Goal: Task Accomplishment & Management: Manage account settings

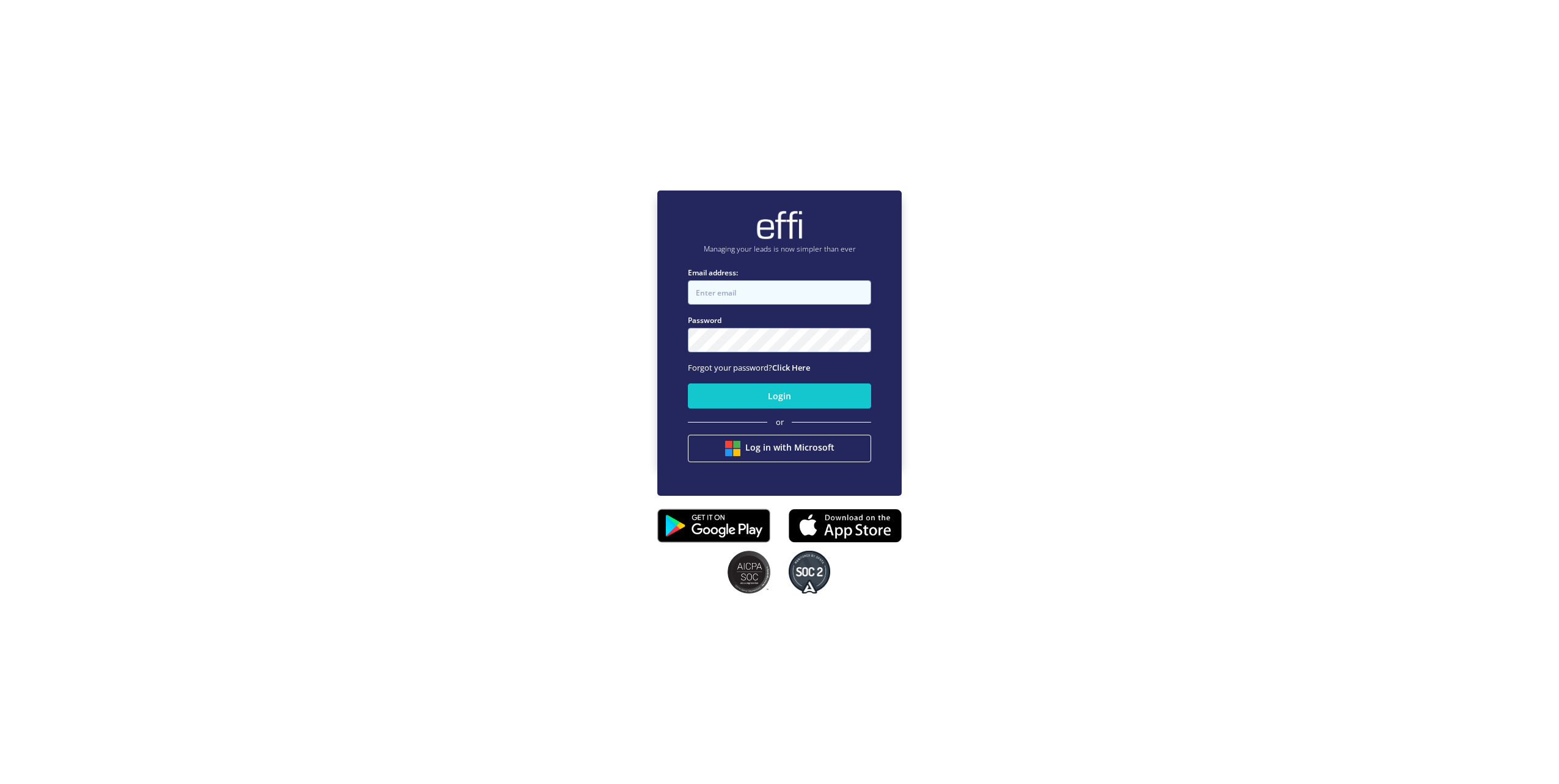
click at [840, 295] on input "Email address:" at bounding box center [779, 292] width 183 height 24
type input "[PERSON_NAME][EMAIL_ADDRESS][PERSON_NAME][DOMAIN_NAME]"
click at [828, 298] on input "Email address:" at bounding box center [779, 292] width 183 height 24
type input "roy.y@mortgage-market-australia.com.au"
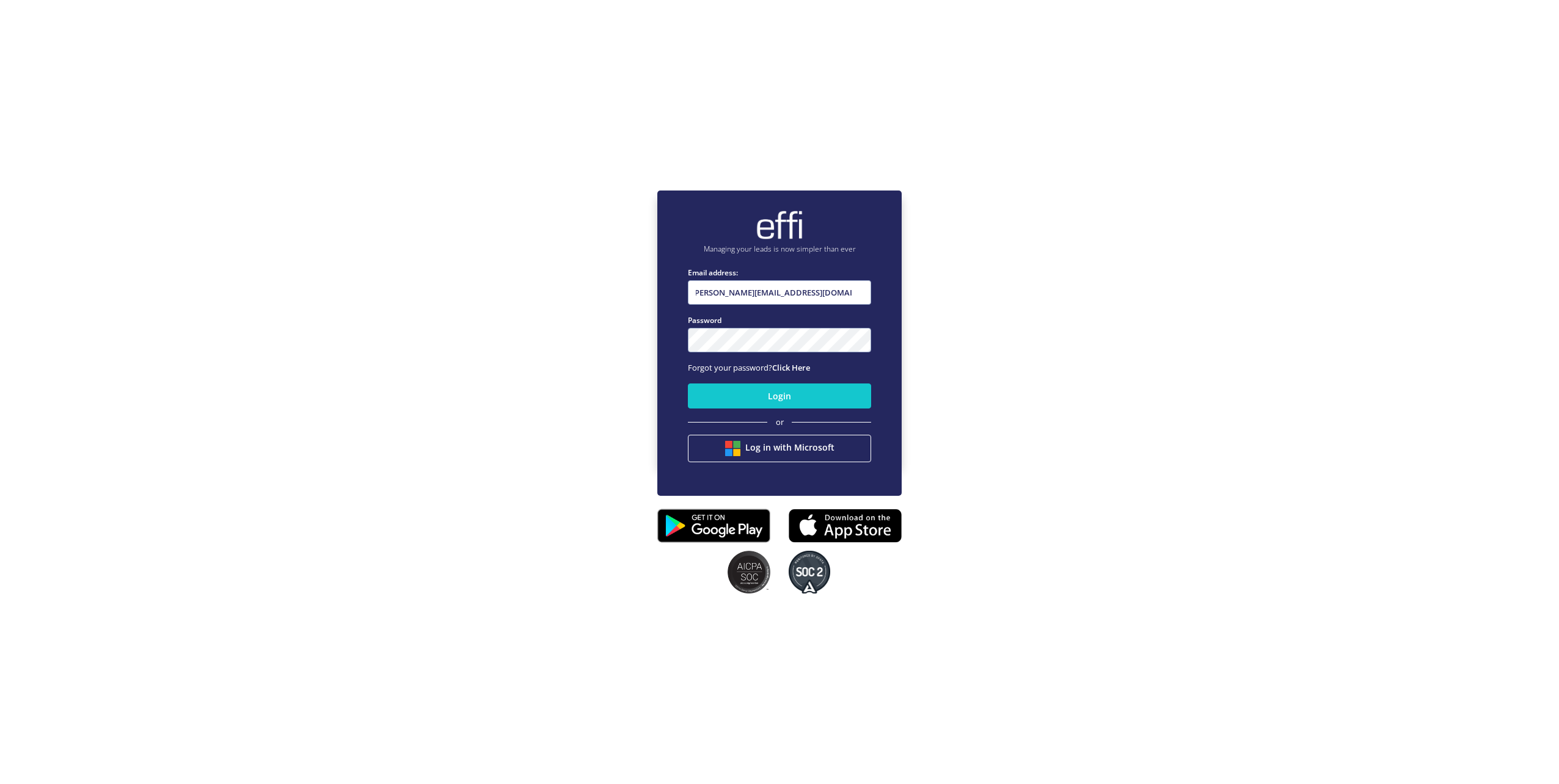
click at [830, 353] on fieldset "Email address: roy.y@mortgage-market-australia.com.au Please enter the email ad…" at bounding box center [779, 372] width 183 height 210
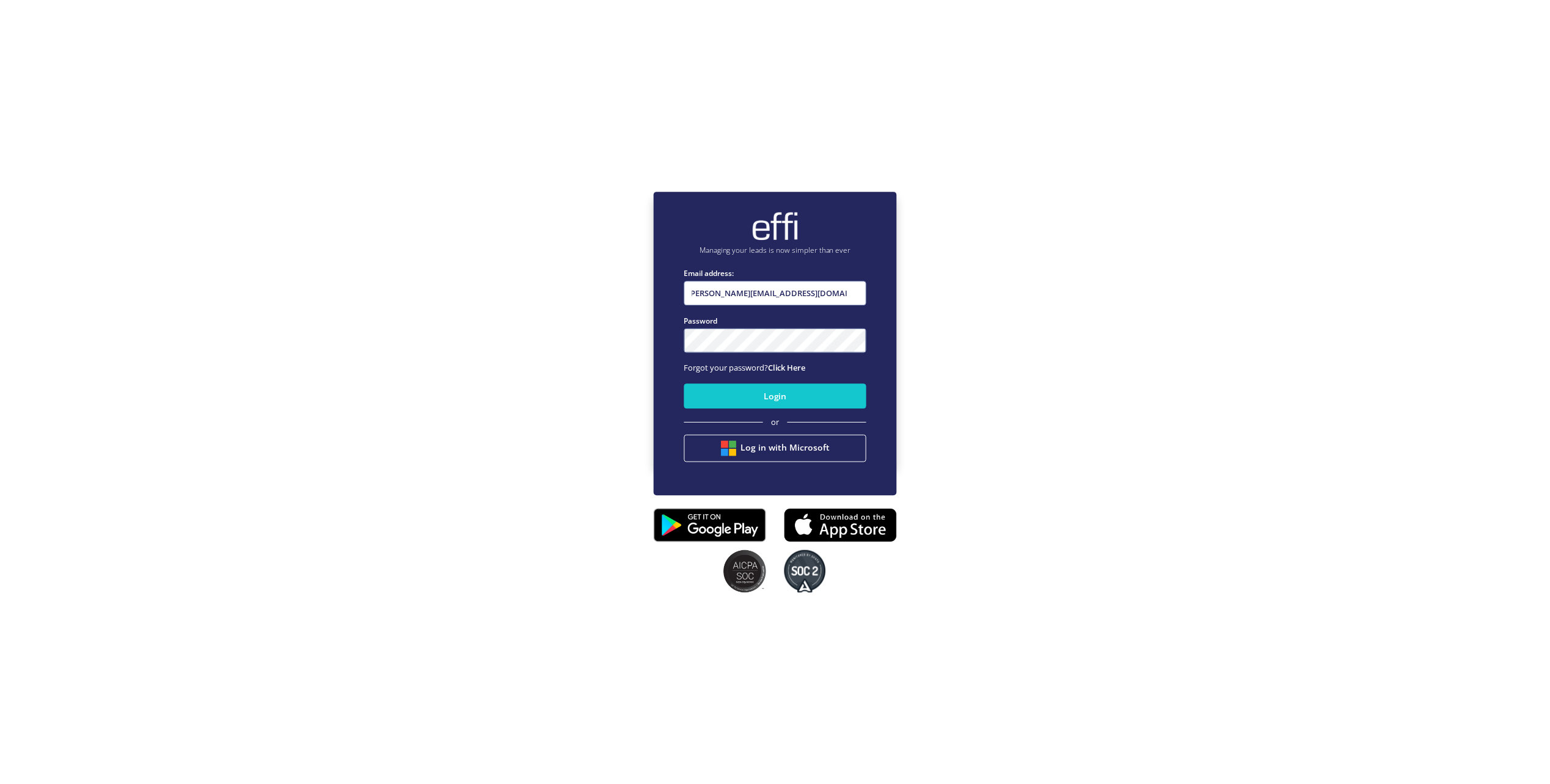
scroll to position [0, 0]
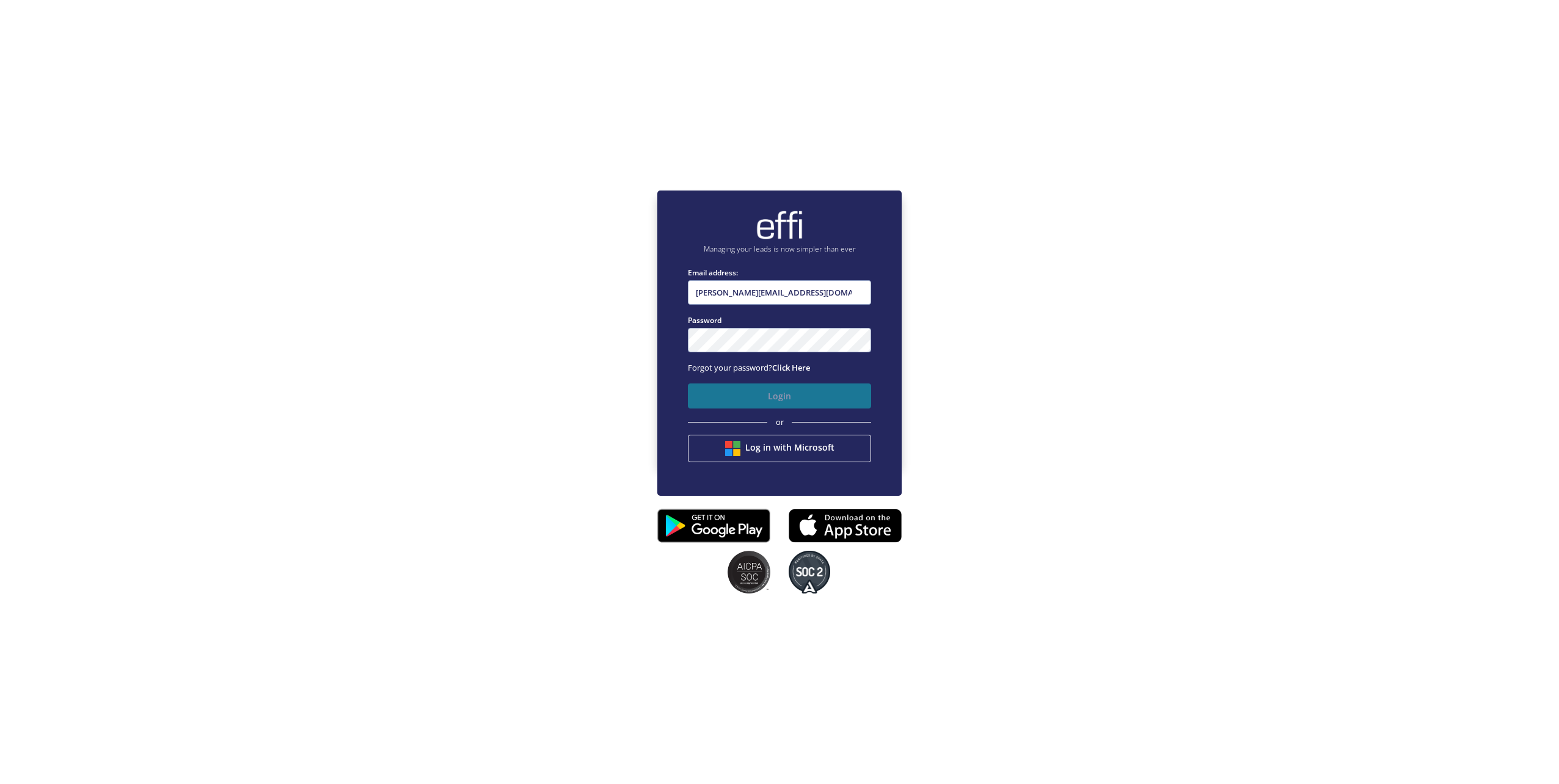
click at [800, 405] on button "Login" at bounding box center [779, 396] width 183 height 25
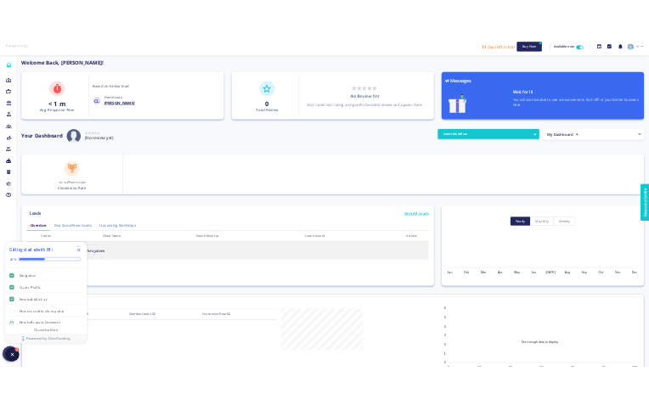
scroll to position [153, 272]
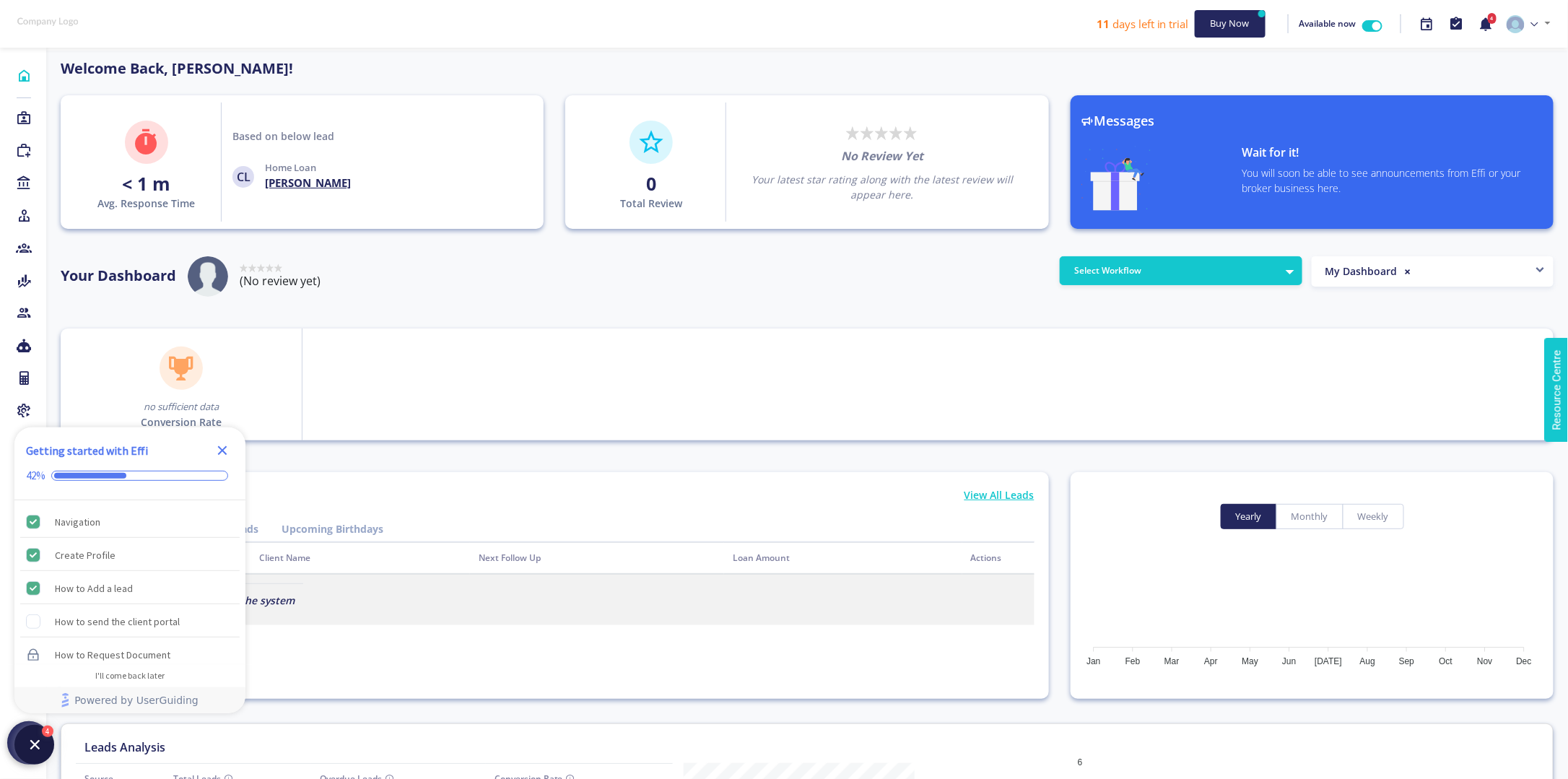
click at [219, 451] on icon "Close Checklist" at bounding box center [223, 450] width 17 height 17
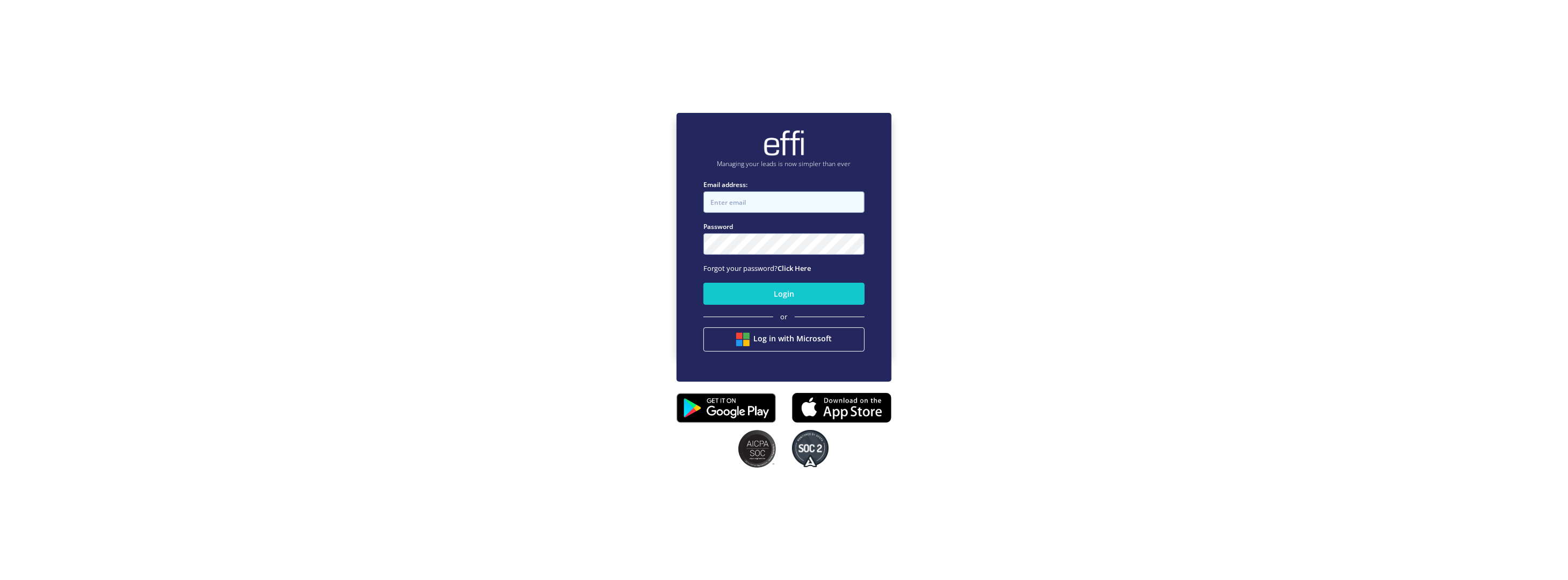
drag, startPoint x: 765, startPoint y: 204, endPoint x: 776, endPoint y: 209, distance: 12.1
click at [765, 204] on input "Email address:" at bounding box center [784, 202] width 161 height 22
